Goal: Find contact information: Find contact information

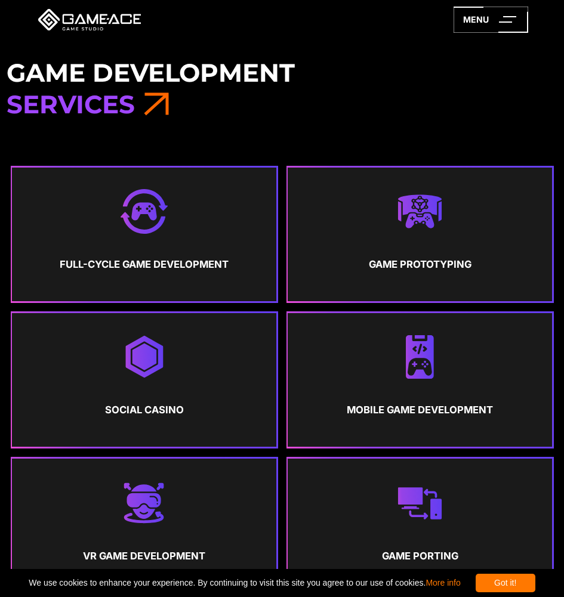
scroll to position [597, 0]
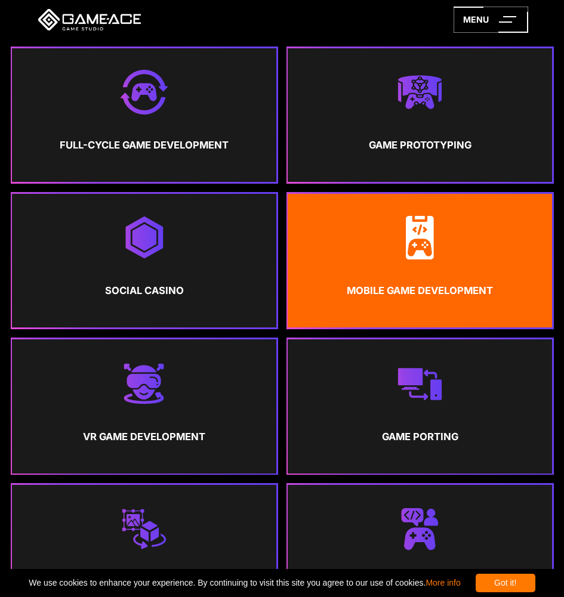
click at [349, 291] on strong "Mobile Game Development" at bounding box center [419, 291] width 243 height 30
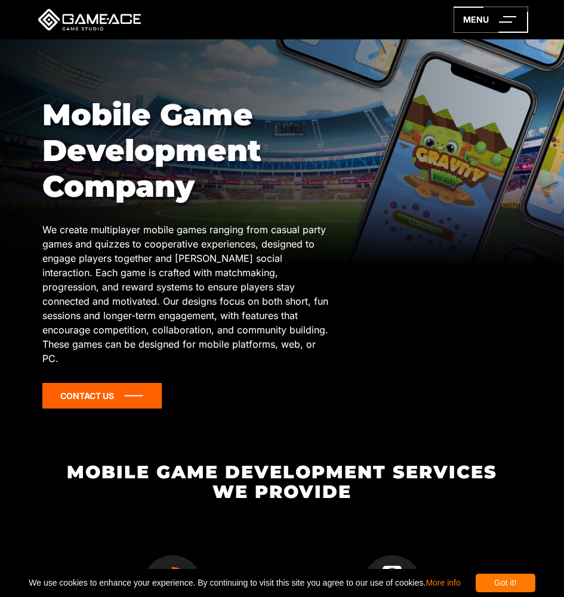
click at [106, 383] on icon at bounding box center [101, 396] width 119 height 26
